Goal: Information Seeking & Learning: Learn about a topic

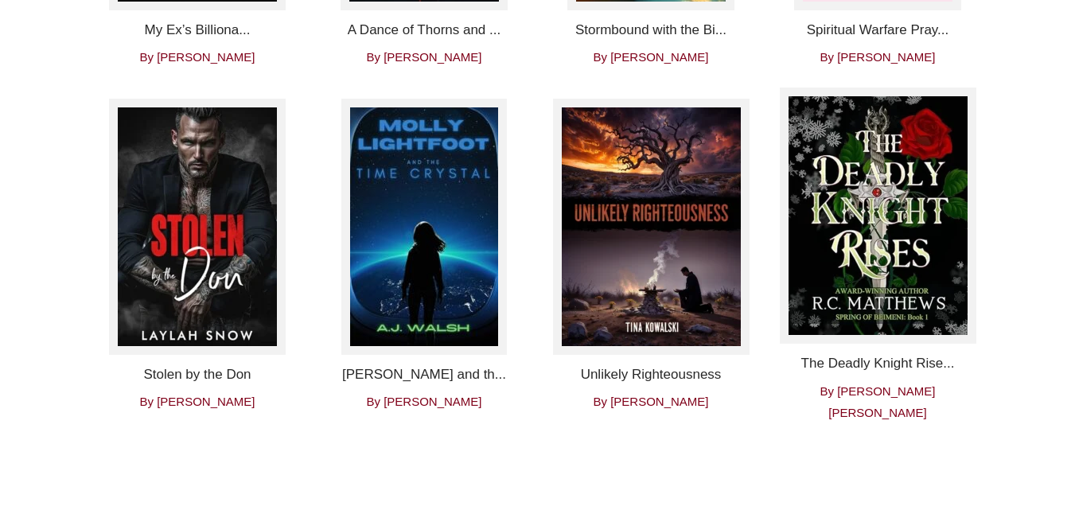
scroll to position [3567, 0]
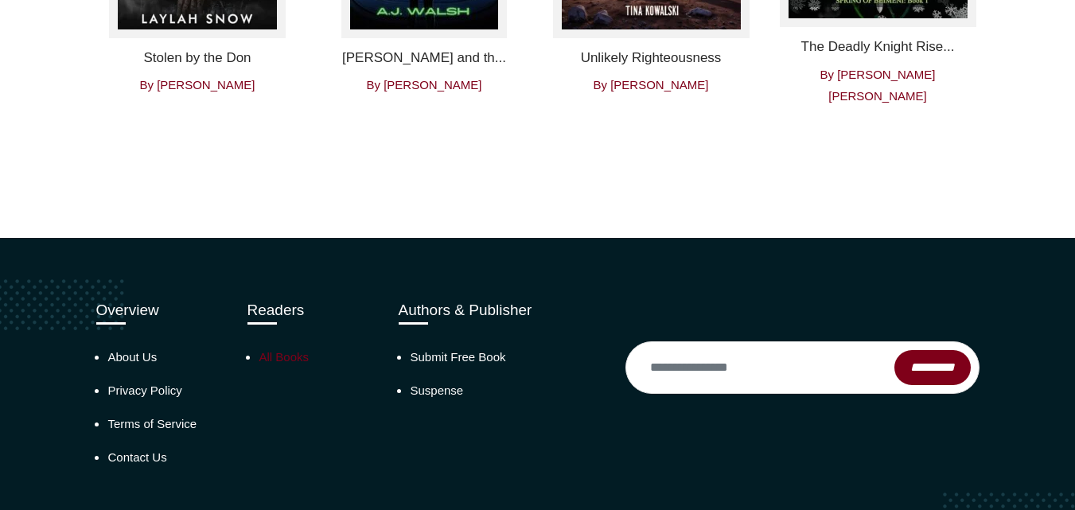
click at [293, 350] on link "All Books" at bounding box center [284, 357] width 50 height 14
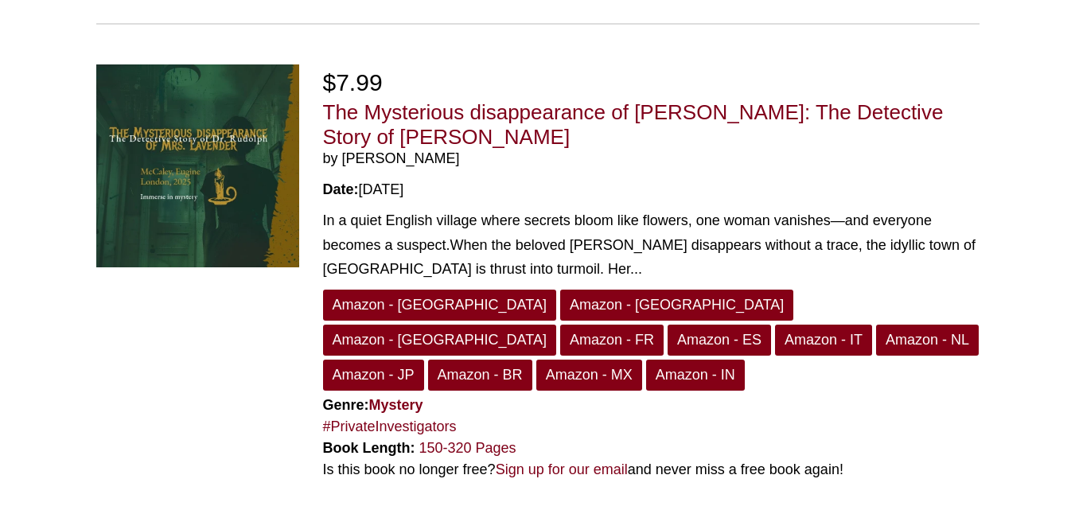
scroll to position [4261, 0]
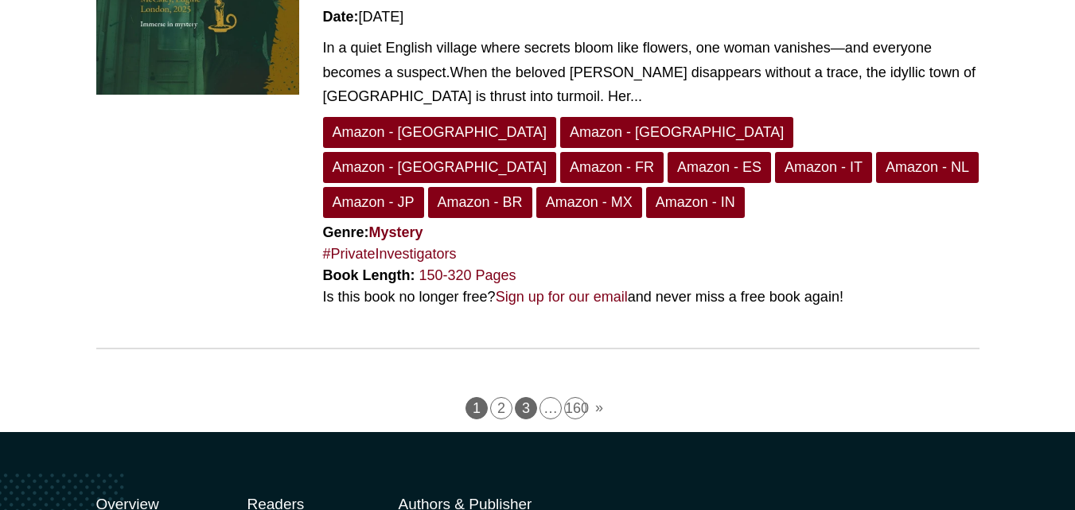
click at [530, 397] on link "3" at bounding box center [526, 408] width 22 height 22
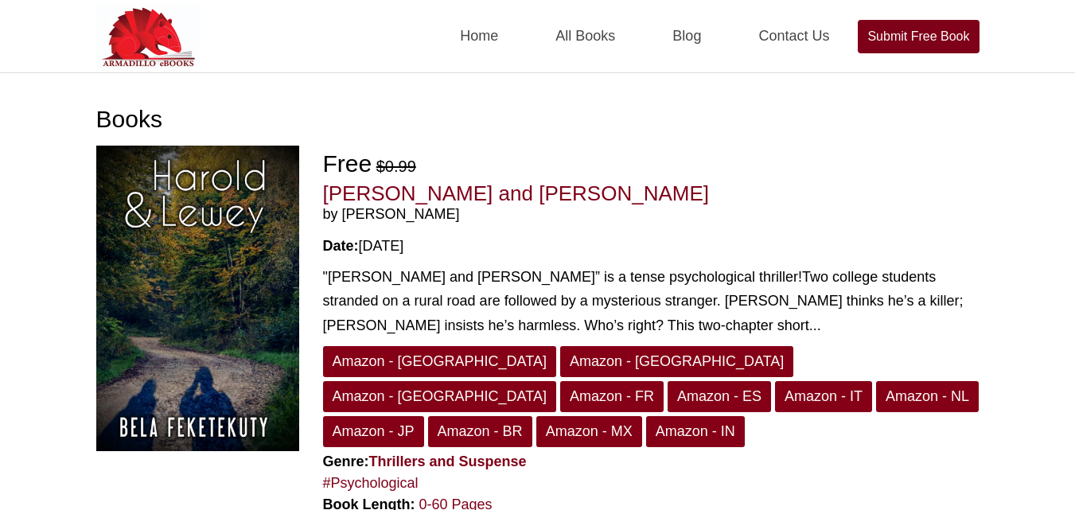
drag, startPoint x: 340, startPoint y: 214, endPoint x: 456, endPoint y: 211, distance: 116.2
click at [456, 211] on span "by Bela Feketekuty" at bounding box center [651, 215] width 656 height 18
copy span "Bela Feketekuty"
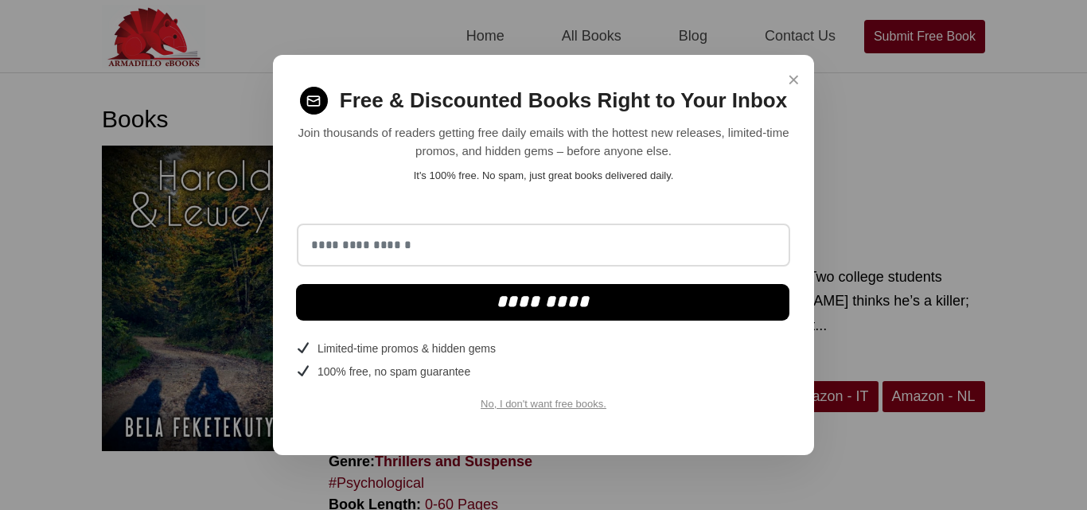
click at [789, 91] on span "×" at bounding box center [794, 79] width 12 height 31
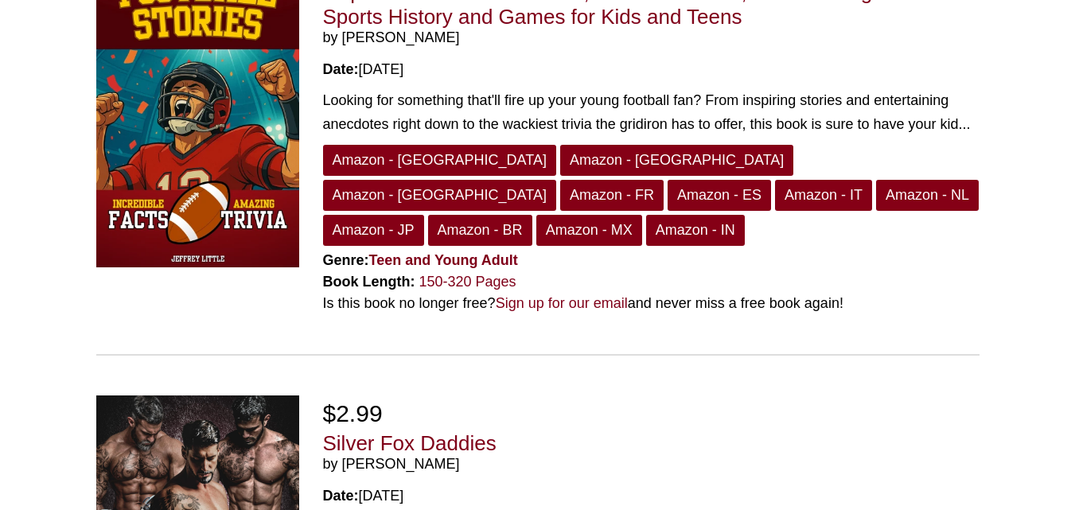
scroll to position [690, 0]
